Goal: Find specific page/section: Find specific page/section

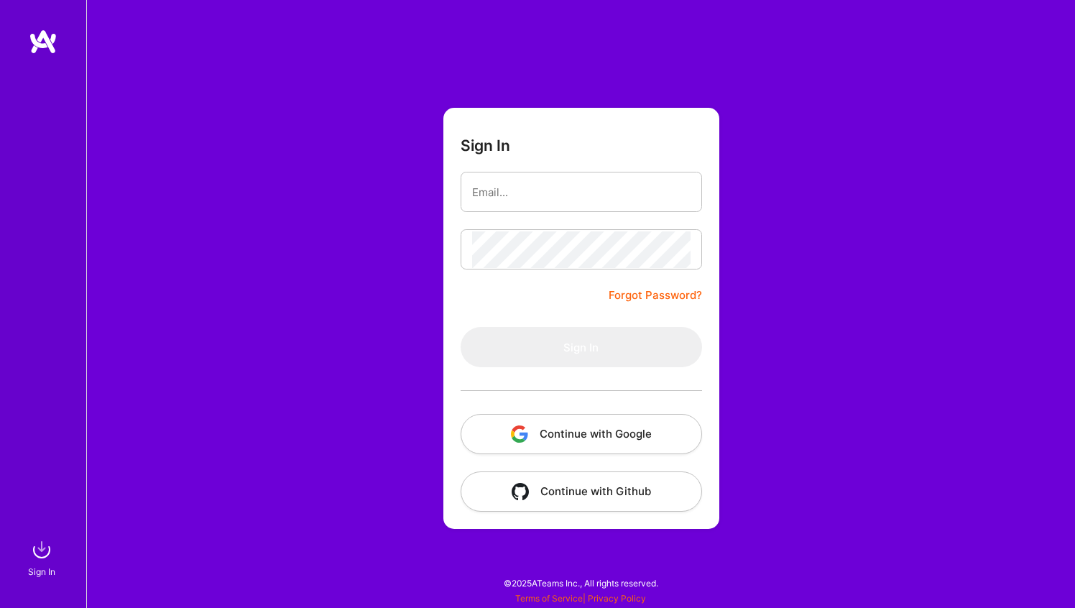
click at [0, 600] on com-1password-button at bounding box center [0, 600] width 0 height 0
type input "[EMAIL_ADDRESS][DOMAIN_NAME]"
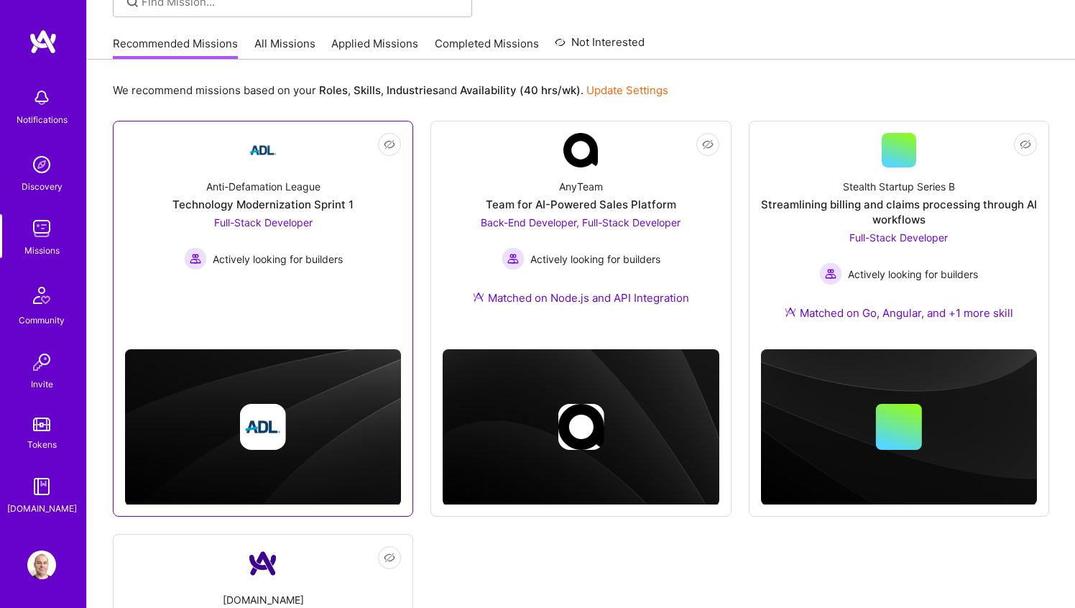
scroll to position [108, 0]
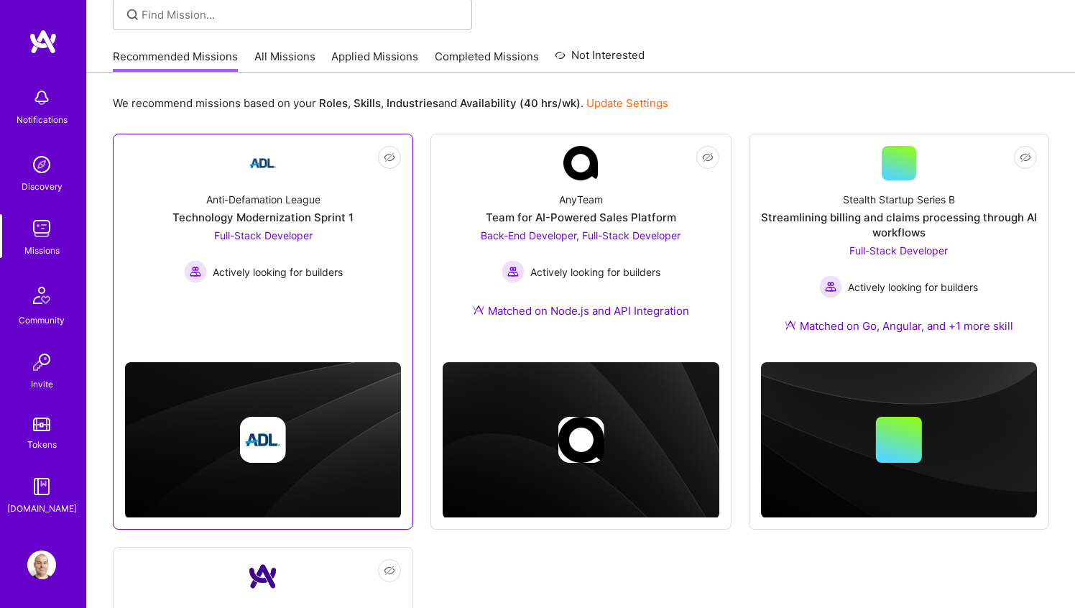
click at [292, 217] on div "Technology Modernization Sprint 1" at bounding box center [262, 217] width 181 height 15
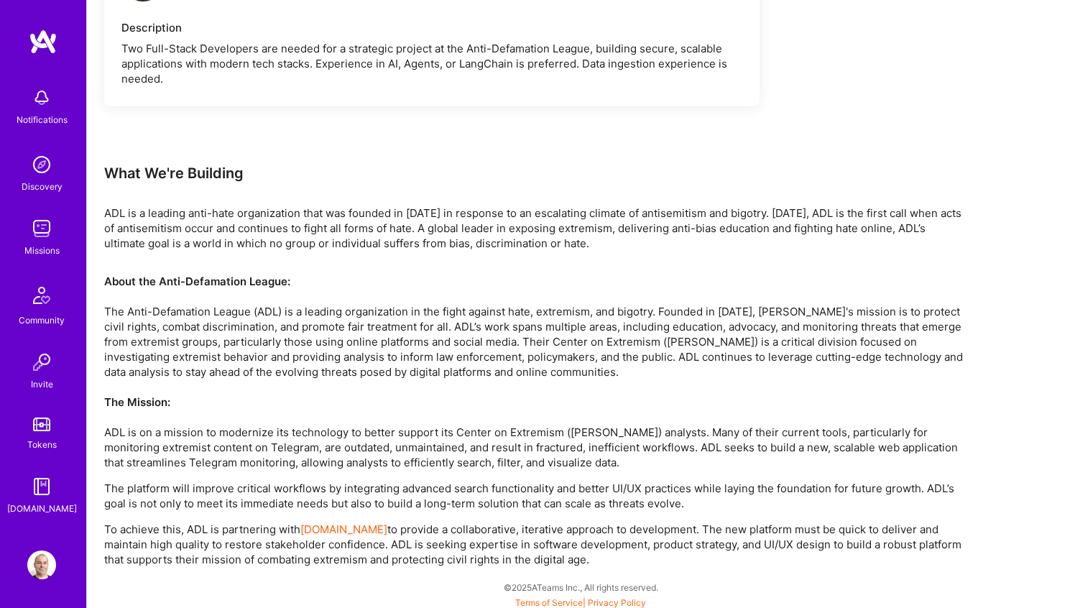
scroll to position [1371, 0]
